Goal: Task Accomplishment & Management: Manage account settings

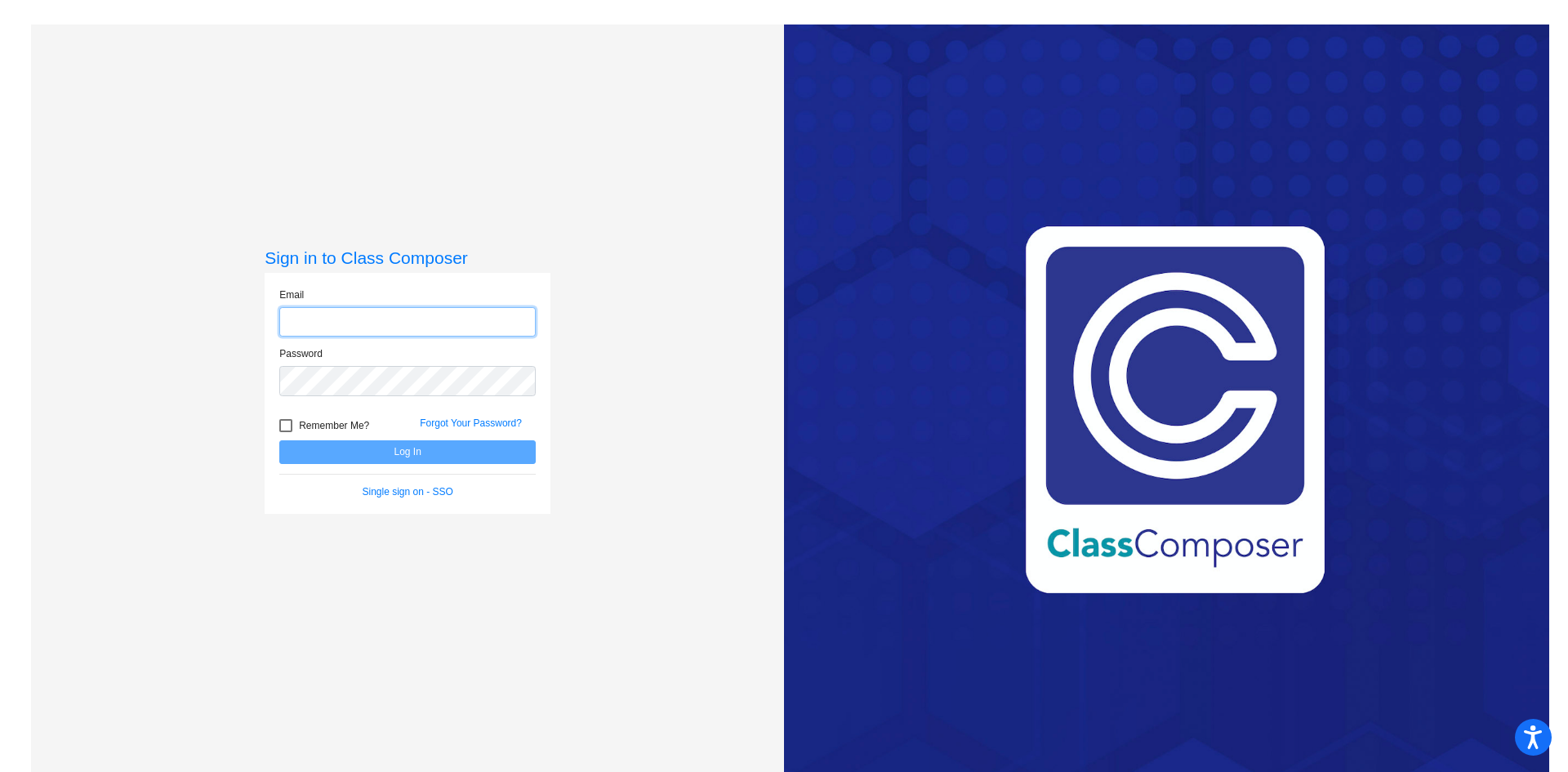
type input "[EMAIL_ADDRESS][PERSON_NAME][DOMAIN_NAME]"
click at [329, 448] on button "Log In" at bounding box center [408, 452] width 256 height 24
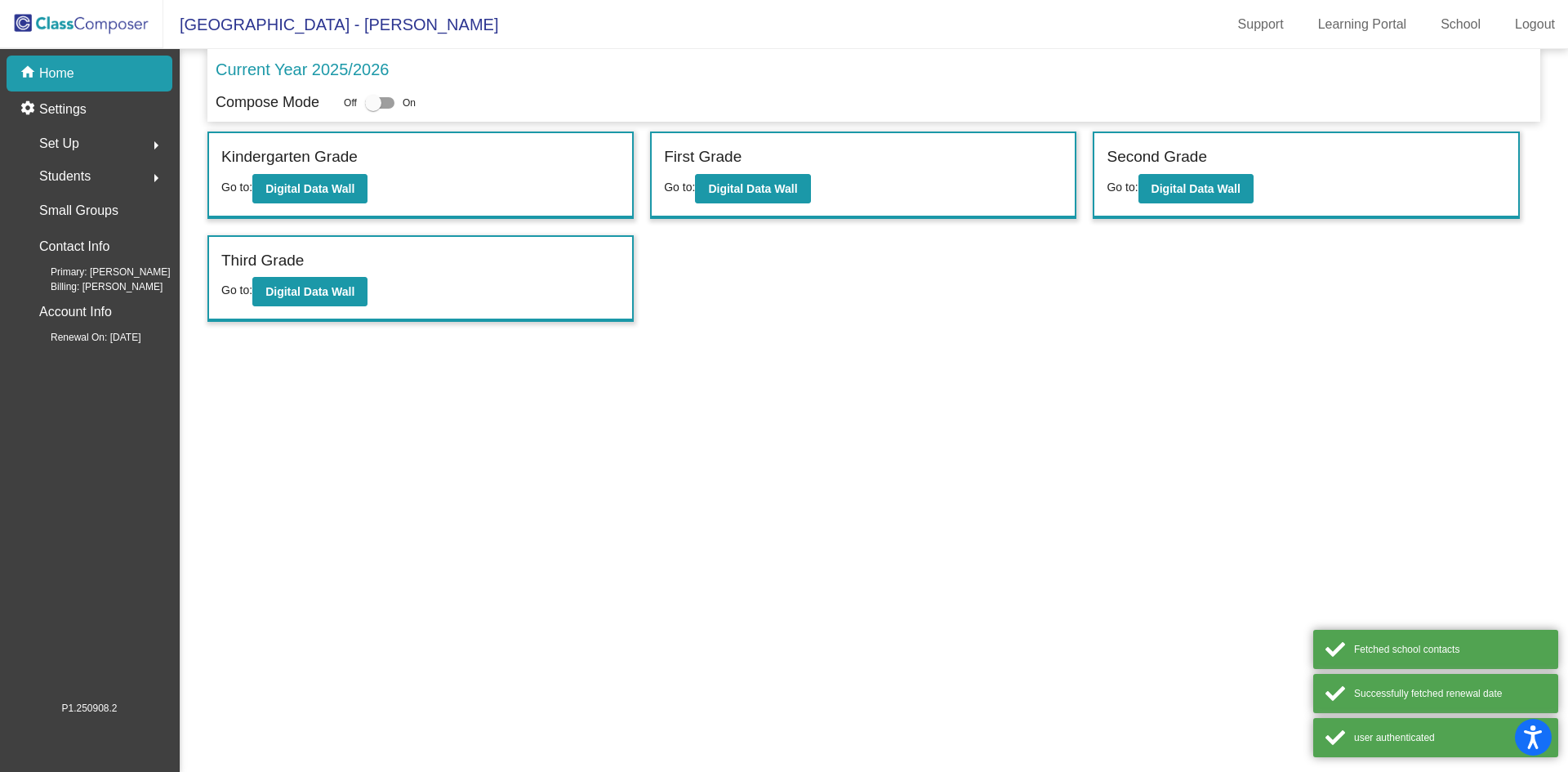
click at [78, 143] on span "Set Up" at bounding box center [59, 144] width 40 height 23
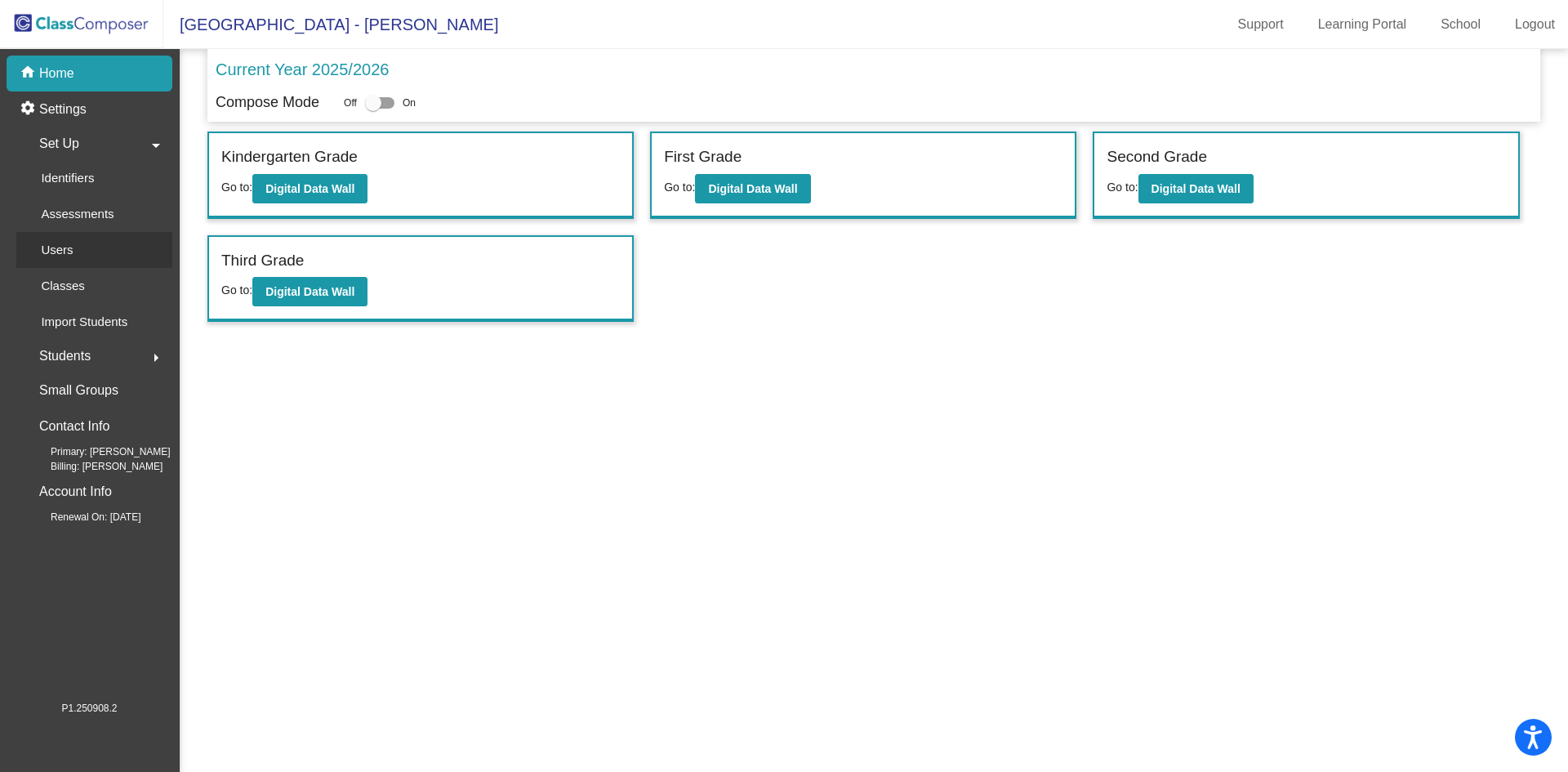
click at [88, 250] on link "Users" at bounding box center [94, 249] width 156 height 36
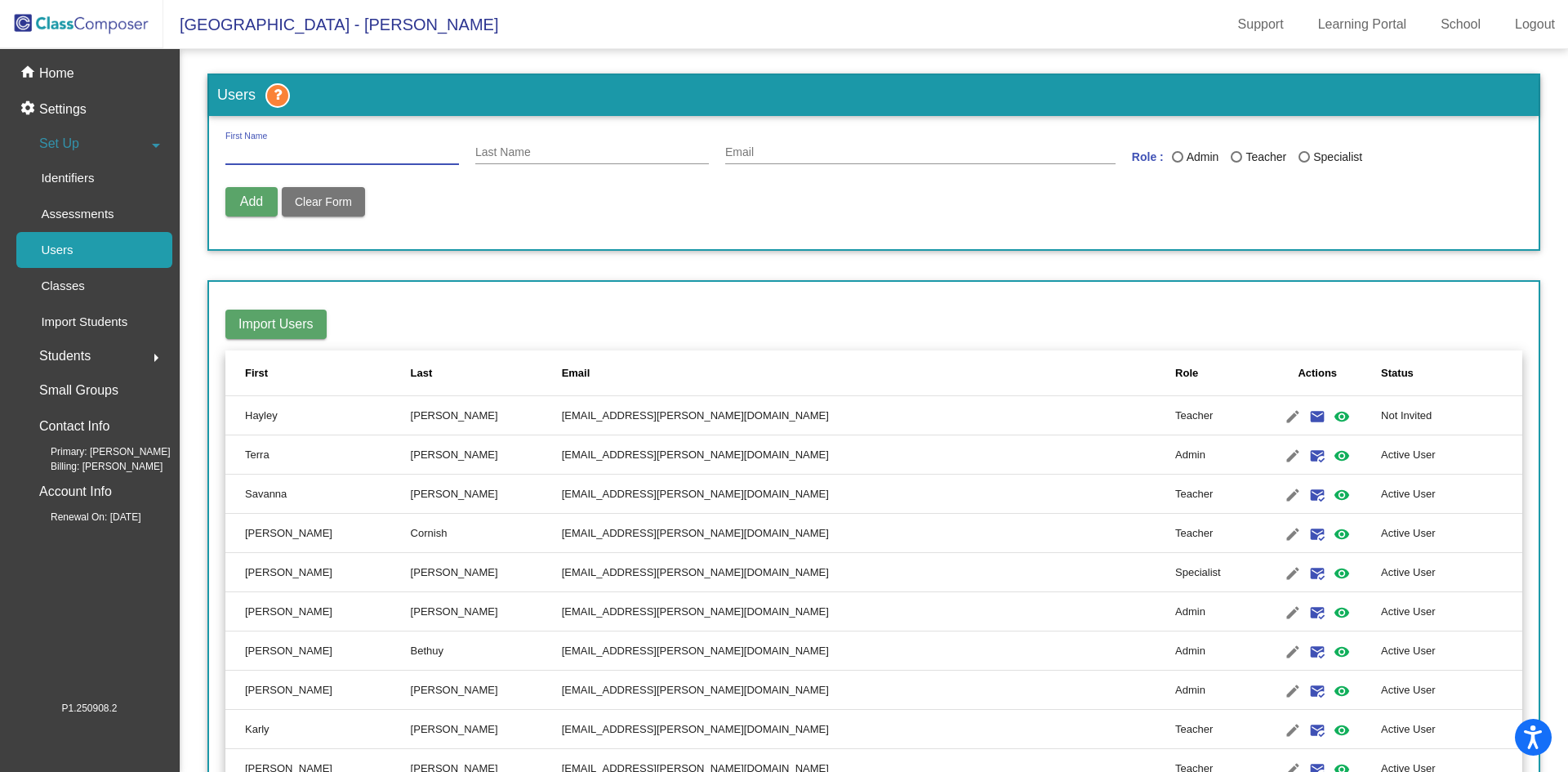
click at [312, 152] on input "First Name" at bounding box center [342, 153] width 233 height 13
type input "Haylee"
type input "[PERSON_NAME]"
click at [734, 147] on input "Email" at bounding box center [920, 153] width 391 height 13
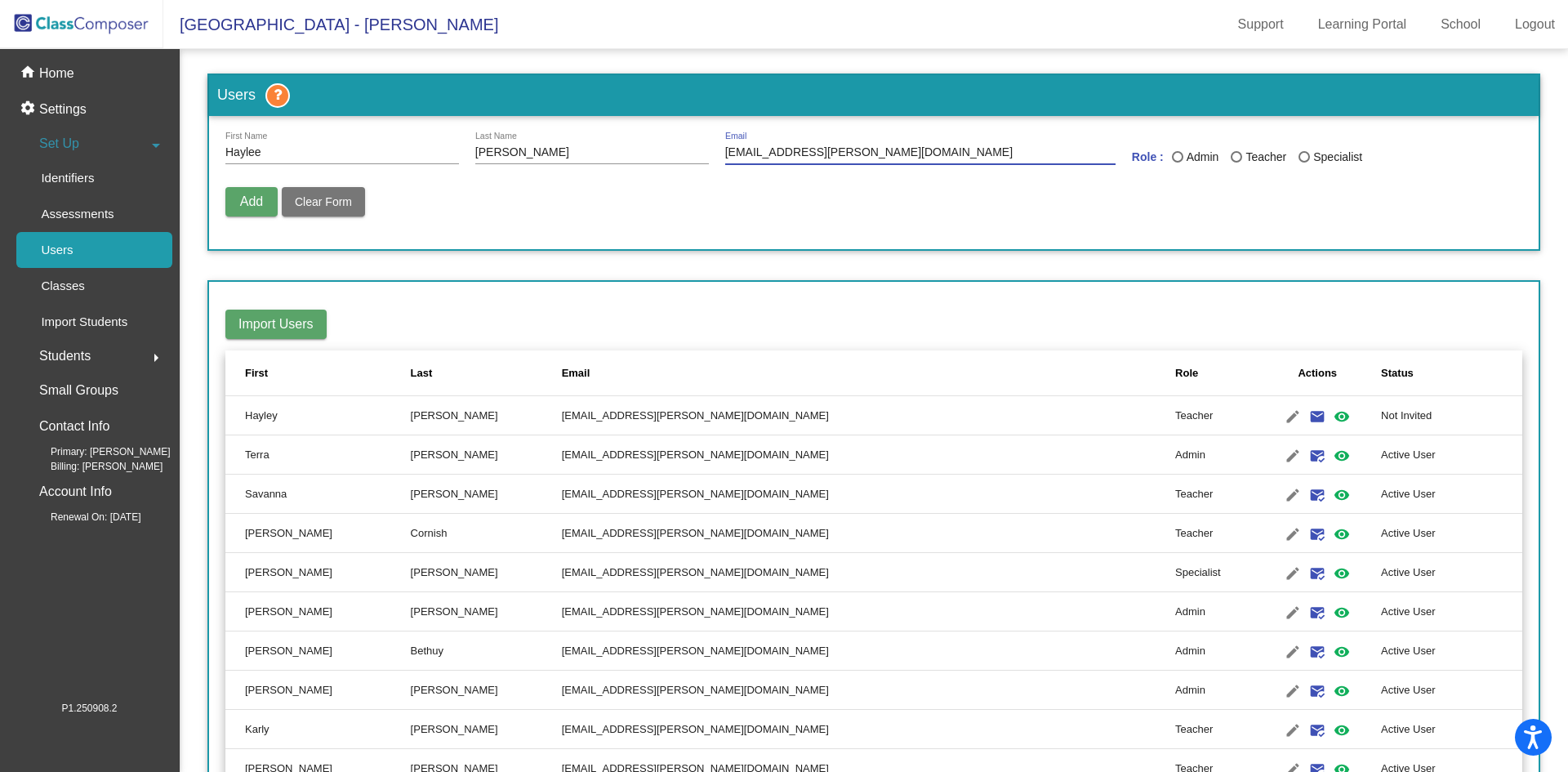
type input "[EMAIL_ADDRESS][PERSON_NAME][DOMAIN_NAME]"
click at [1234, 154] on label "Teacher" at bounding box center [1264, 157] width 68 height 17
click at [1235, 163] on input "Teacher" at bounding box center [1235, 163] width 1 height 1
radio input "true"
click at [253, 208] on button "Add" at bounding box center [251, 201] width 53 height 29
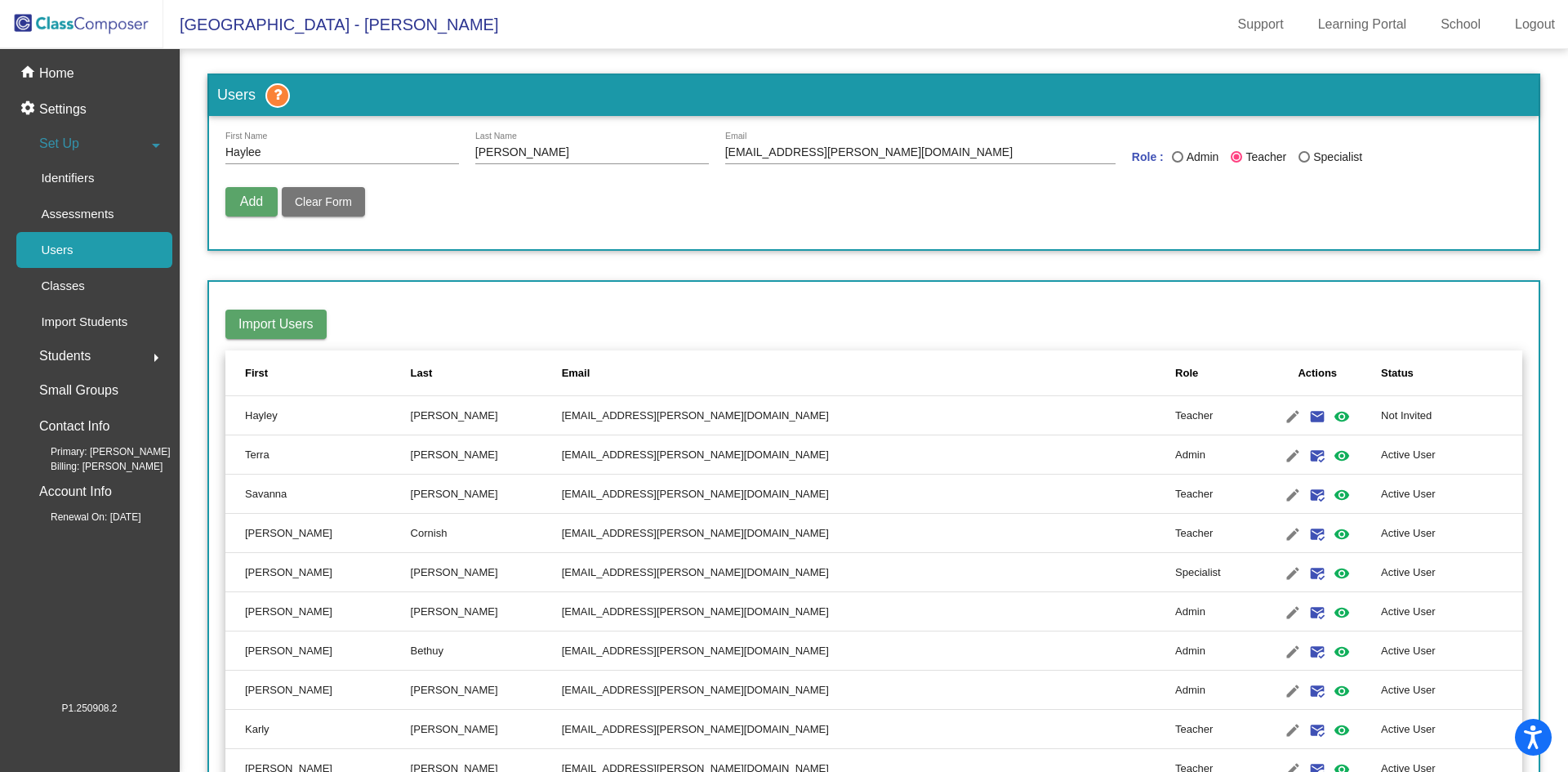
radio input "false"
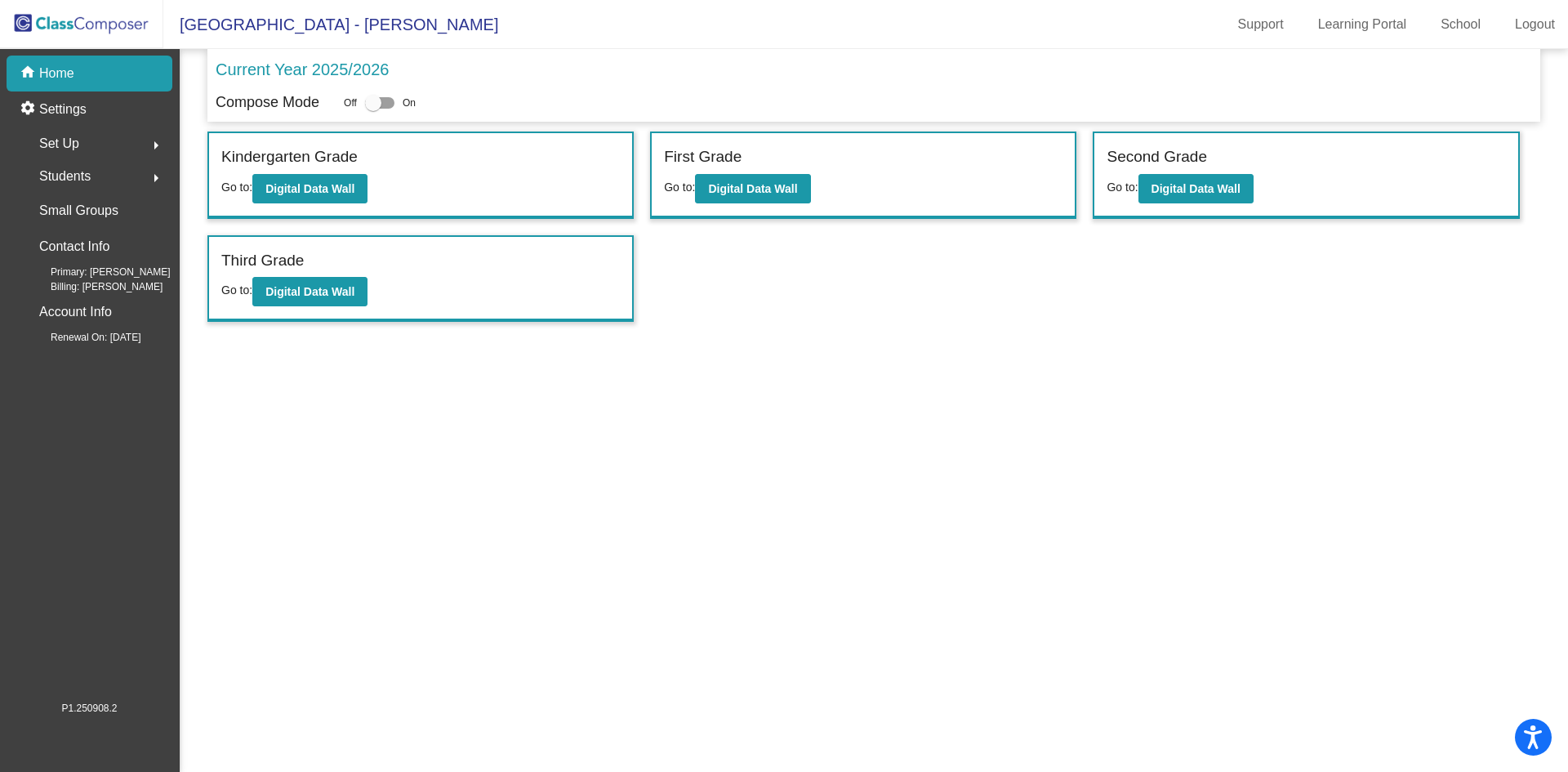
click at [91, 151] on div "Set Up arrow_right" at bounding box center [94, 143] width 156 height 33
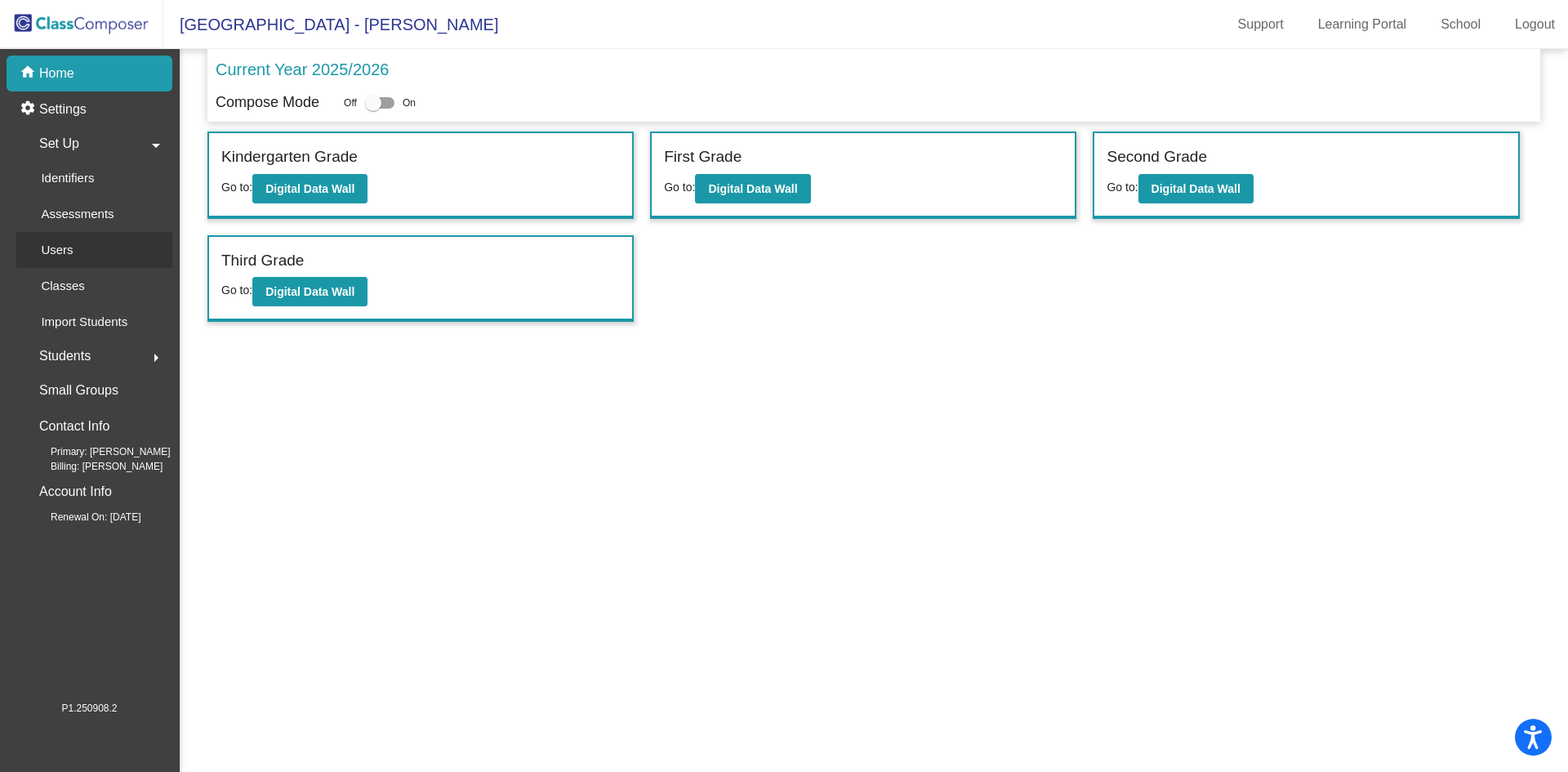
click at [89, 237] on link "Users" at bounding box center [94, 249] width 156 height 36
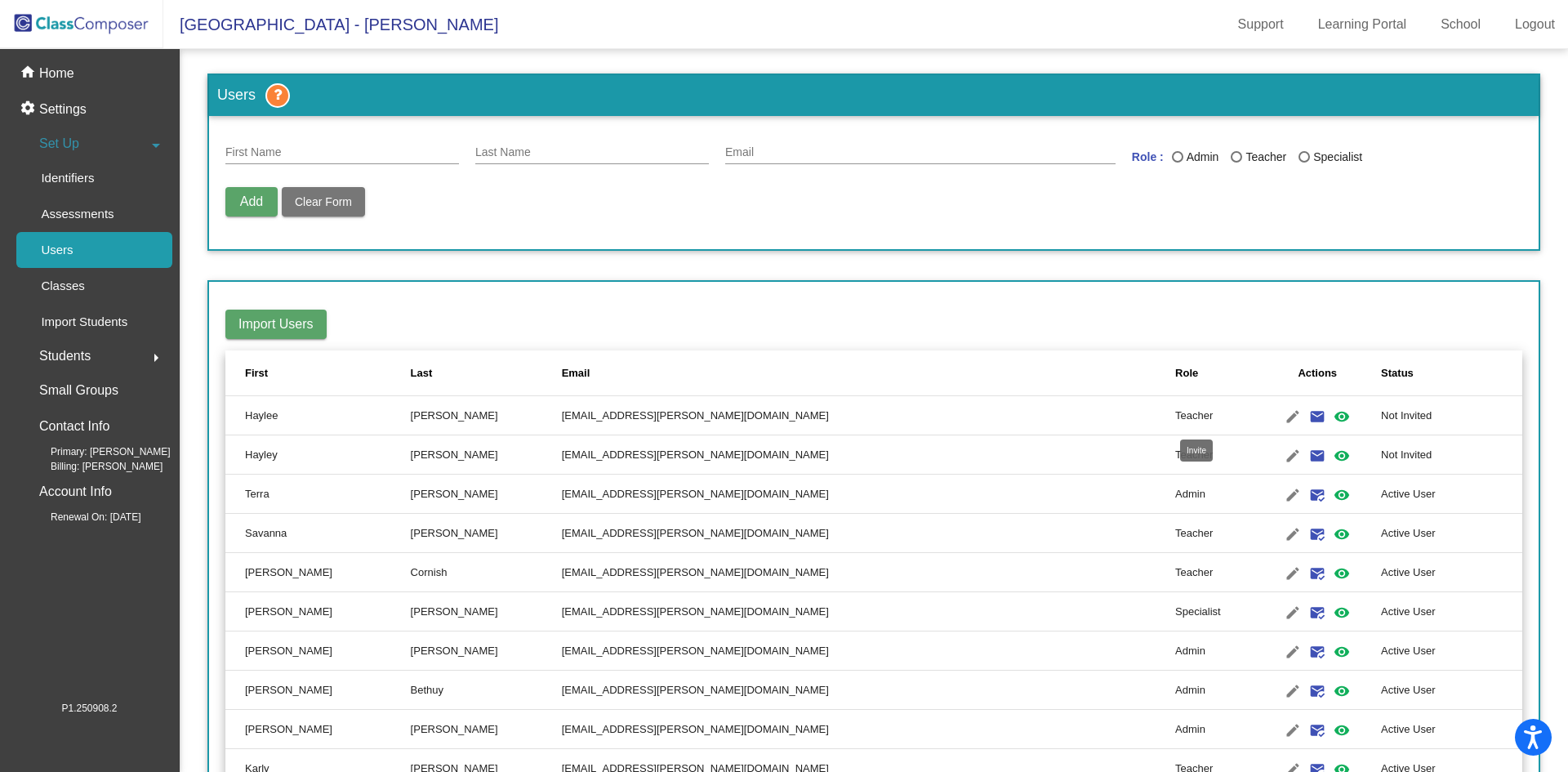
click at [1307, 418] on mat-icon "email" at bounding box center [1317, 416] width 20 height 20
